Goal: Task Accomplishment & Management: Use online tool/utility

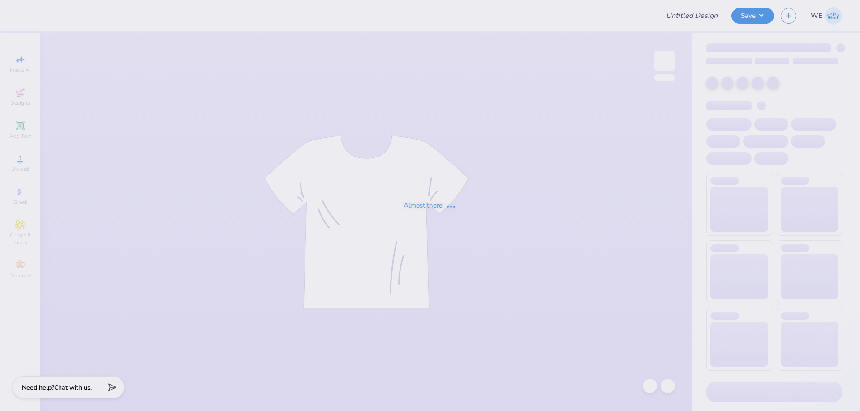
type input "Marywood University : Carly Mulroy"
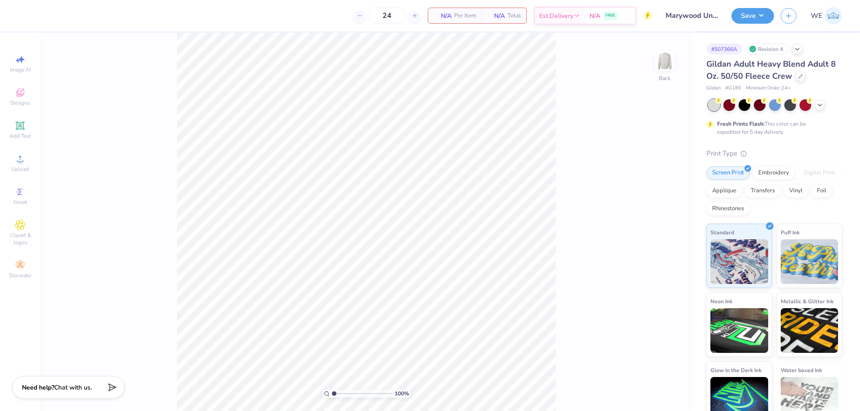
click at [303, 26] on div "24 N/A Per Item N/A Total Est. Delivery N/A FREE" at bounding box center [338, 15] width 627 height 31
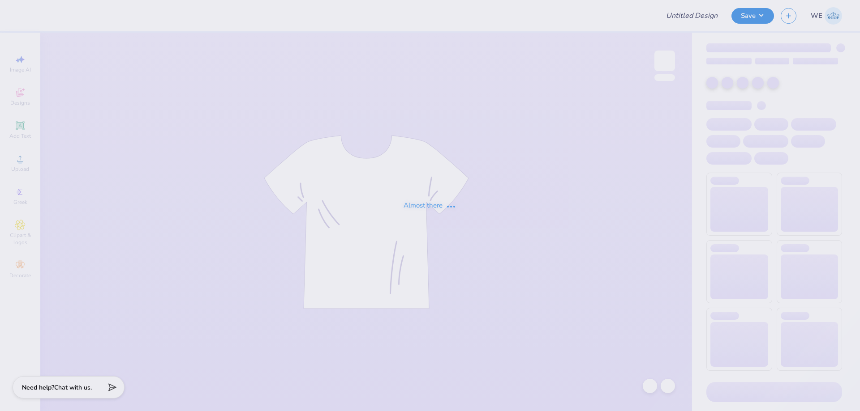
type input "Tri-Delta Hats"
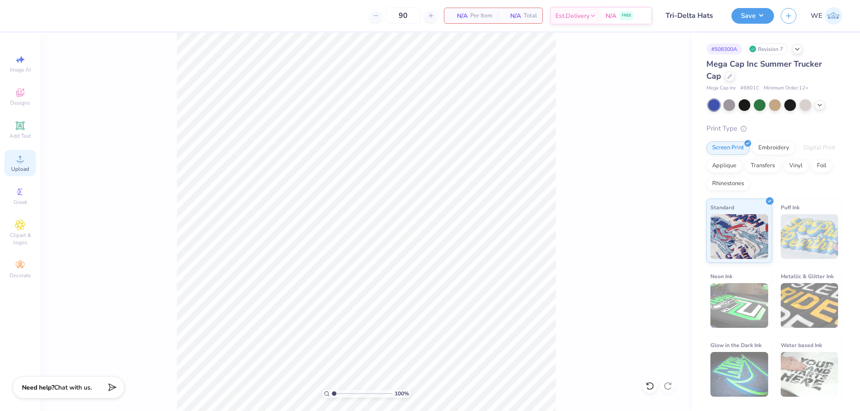
click at [29, 167] on span "Upload" at bounding box center [20, 169] width 18 height 7
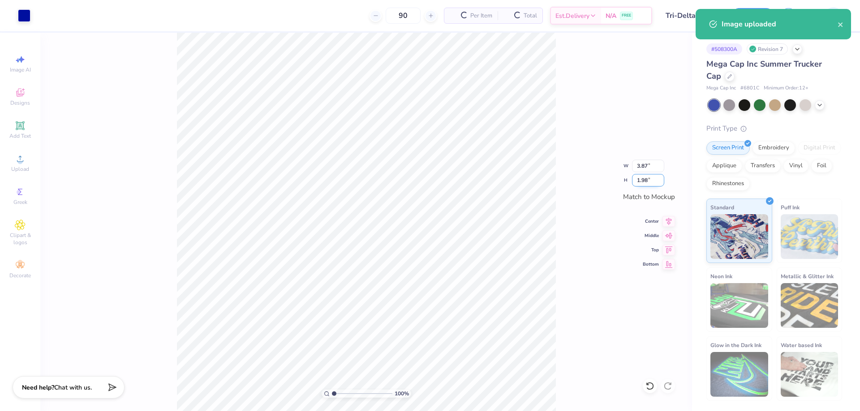
click at [647, 180] on input "1.98" at bounding box center [648, 180] width 32 height 13
type input "2"
type input "3.91"
type input "2.00"
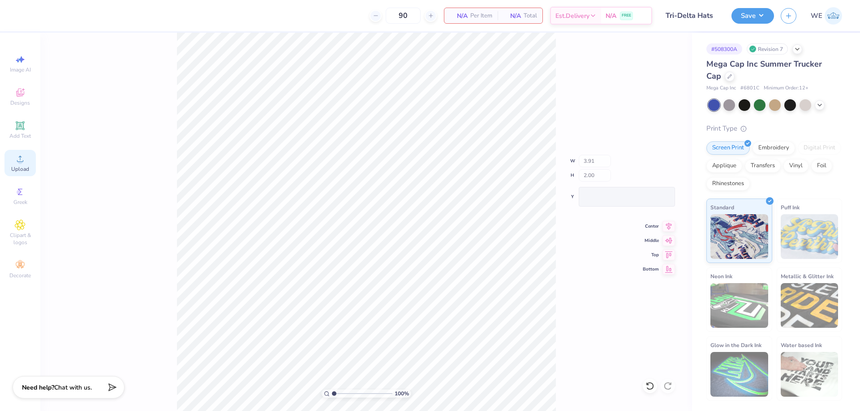
click at [18, 164] on div "Upload" at bounding box center [19, 163] width 31 height 26
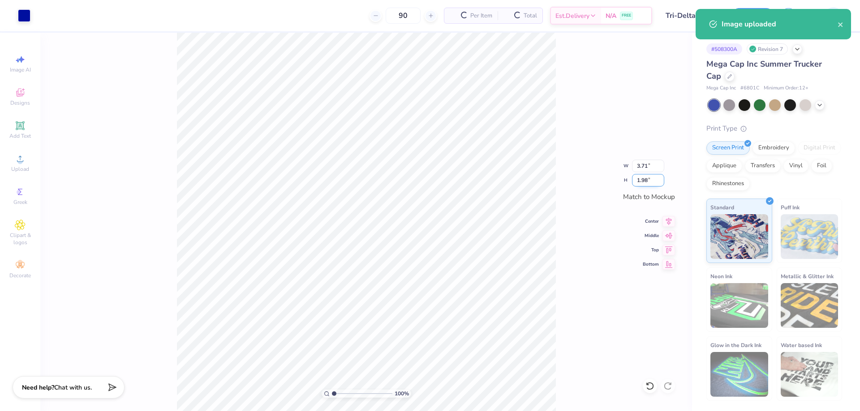
click at [648, 179] on input "1.98" at bounding box center [648, 180] width 32 height 13
type input "2"
type input "3.75"
type input "2.00"
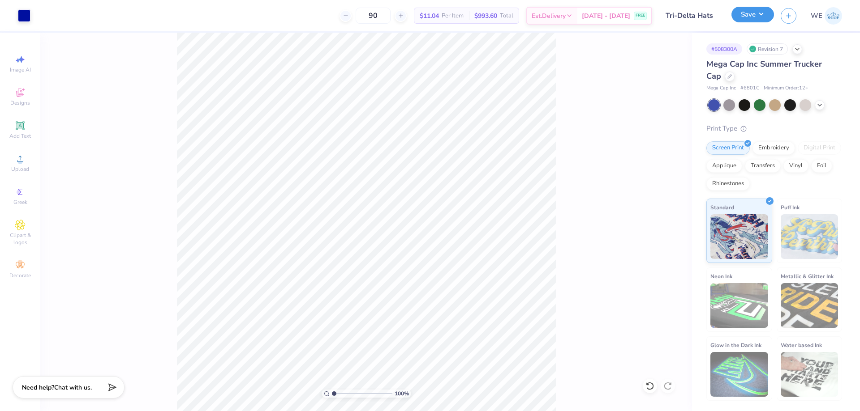
click at [758, 19] on button "Save" at bounding box center [752, 15] width 43 height 16
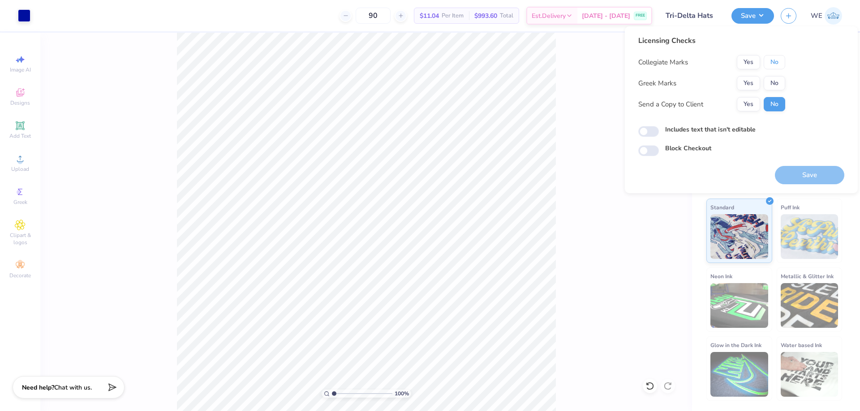
drag, startPoint x: 770, startPoint y: 59, endPoint x: 753, endPoint y: 76, distance: 24.1
click at [769, 61] on button "No" at bounding box center [773, 62] width 21 height 14
click at [745, 83] on button "Yes" at bounding box center [748, 83] width 23 height 14
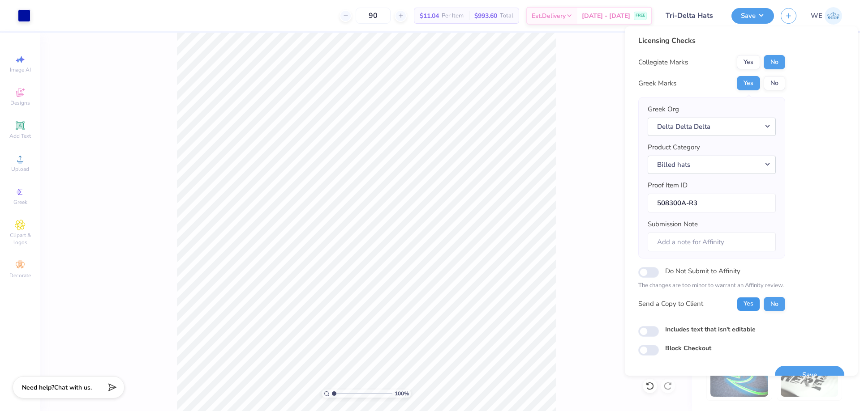
click at [750, 304] on button "Yes" at bounding box center [748, 304] width 23 height 14
click at [644, 331] on input "Includes text that isn't editable" at bounding box center [648, 331] width 21 height 11
checkbox input "true"
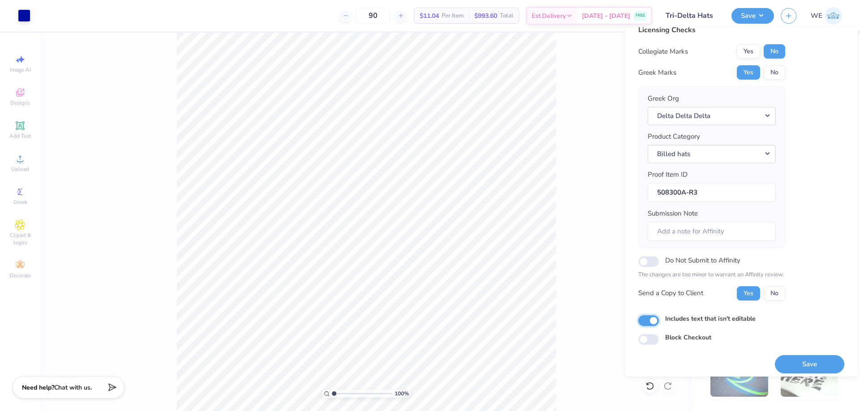
scroll to position [17, 0]
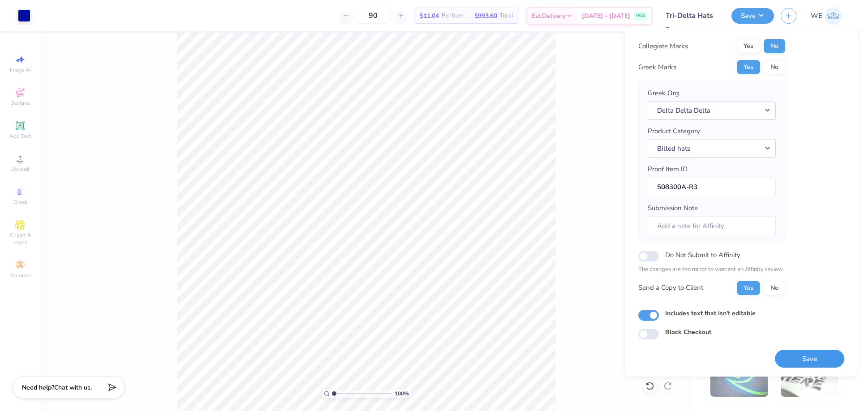
click at [818, 364] on button "Save" at bounding box center [809, 359] width 69 height 18
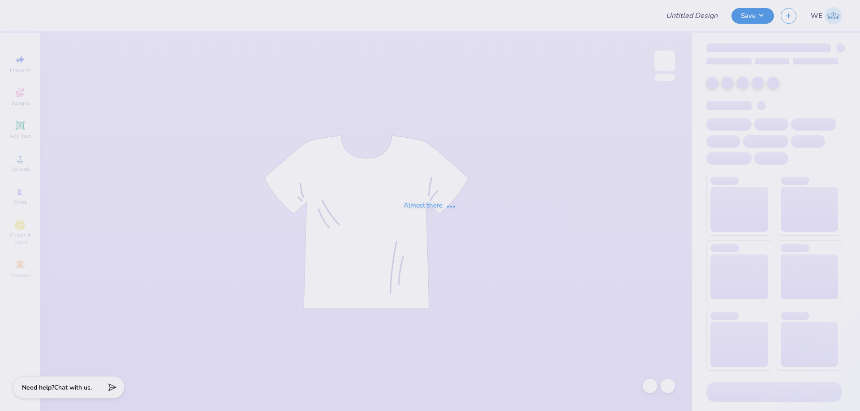
type input "LASBC Annual Shirts"
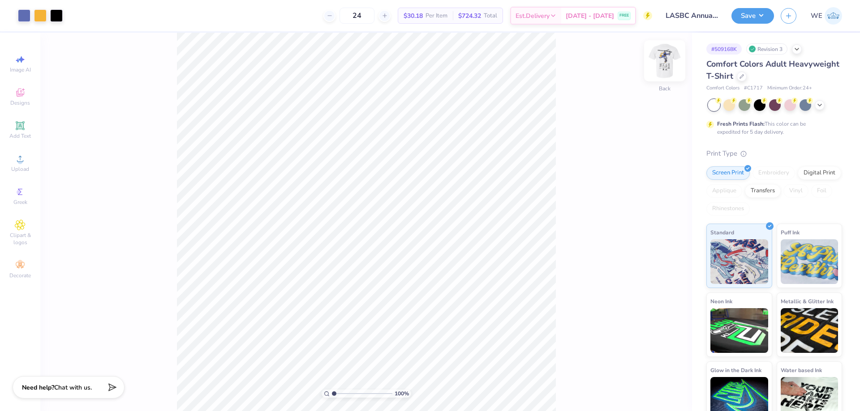
click at [665, 61] on img at bounding box center [665, 61] width 36 height 36
